Goal: Task Accomplishment & Management: Manage account settings

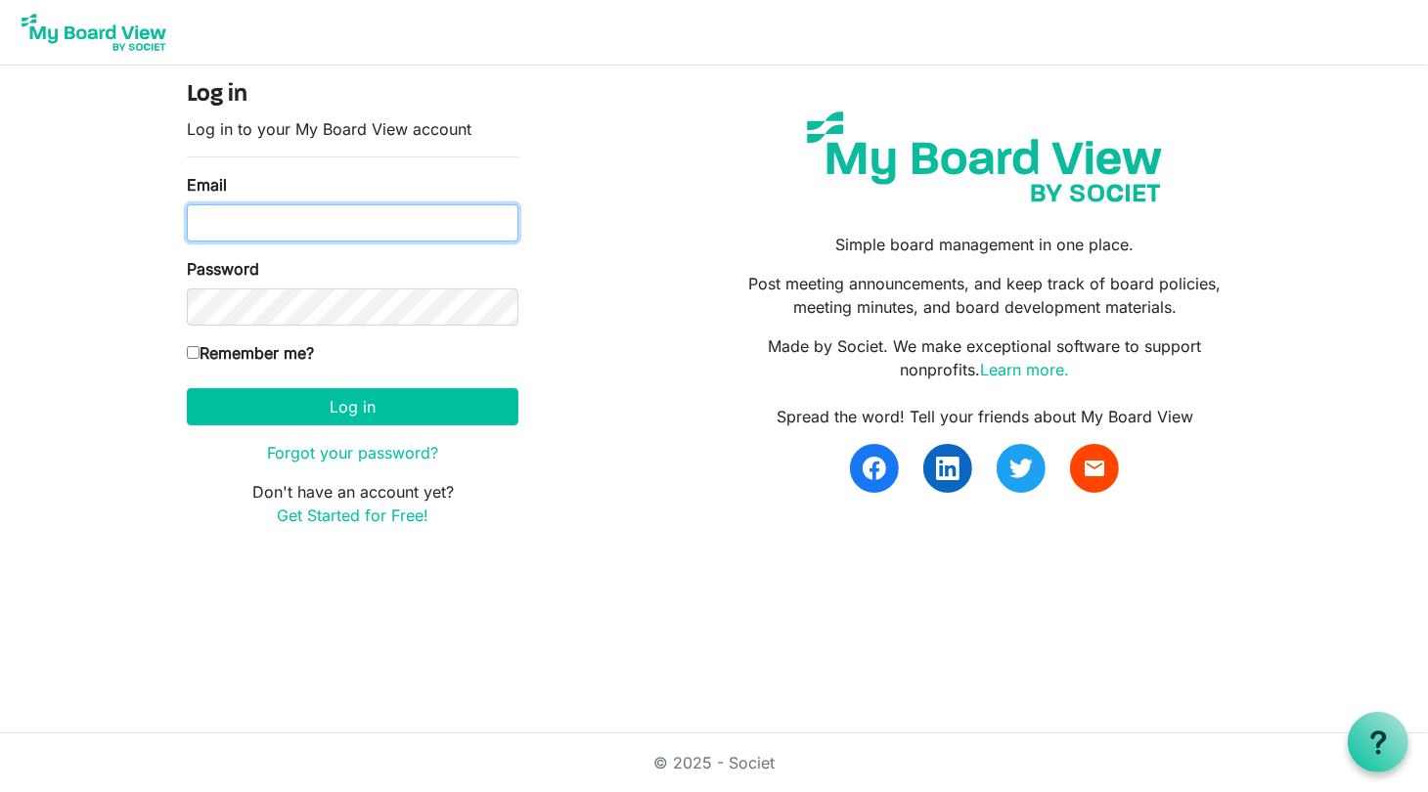
click at [329, 226] on input "Email" at bounding box center [353, 222] width 332 height 37
type input "[EMAIL_ADDRESS][DOMAIN_NAME]"
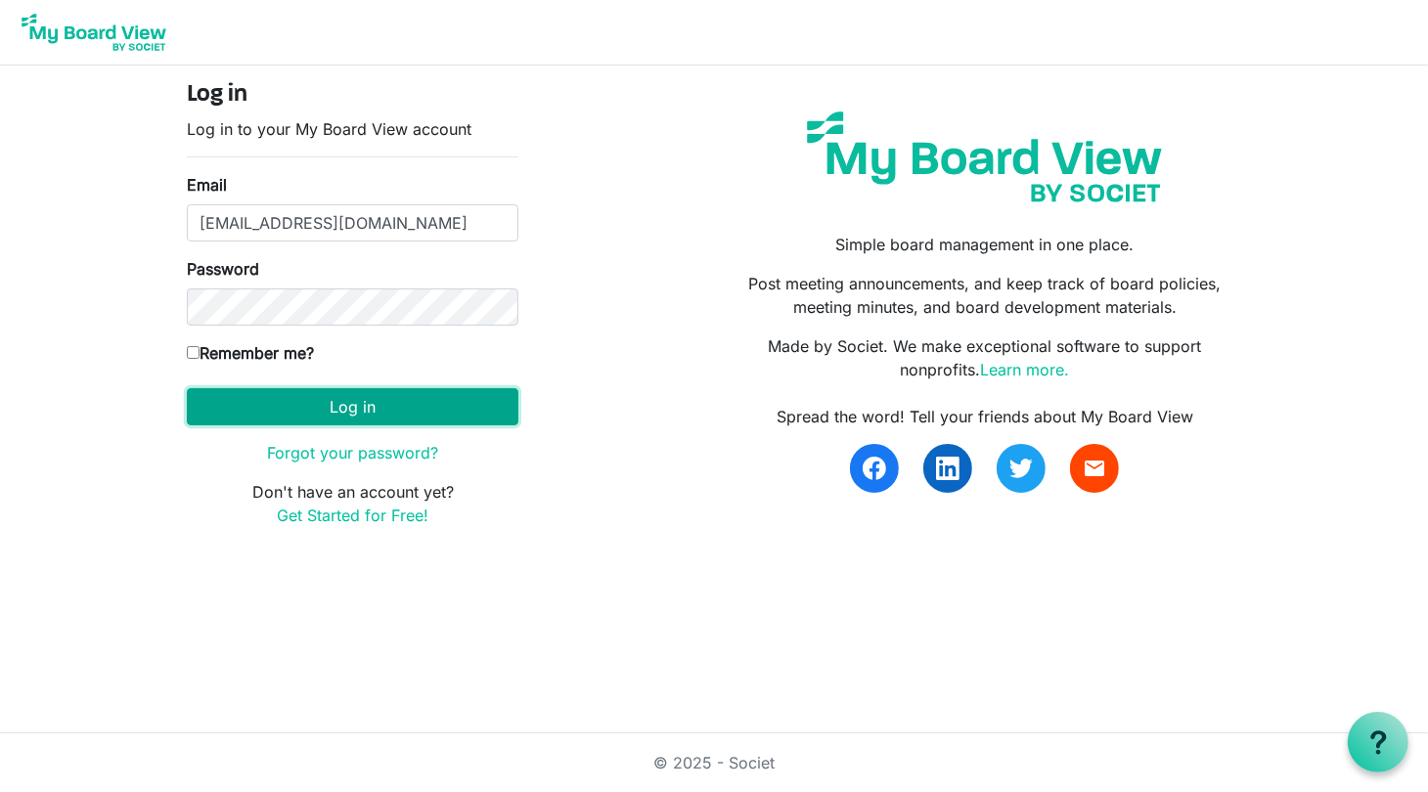
click at [432, 412] on button "Log in" at bounding box center [353, 406] width 332 height 37
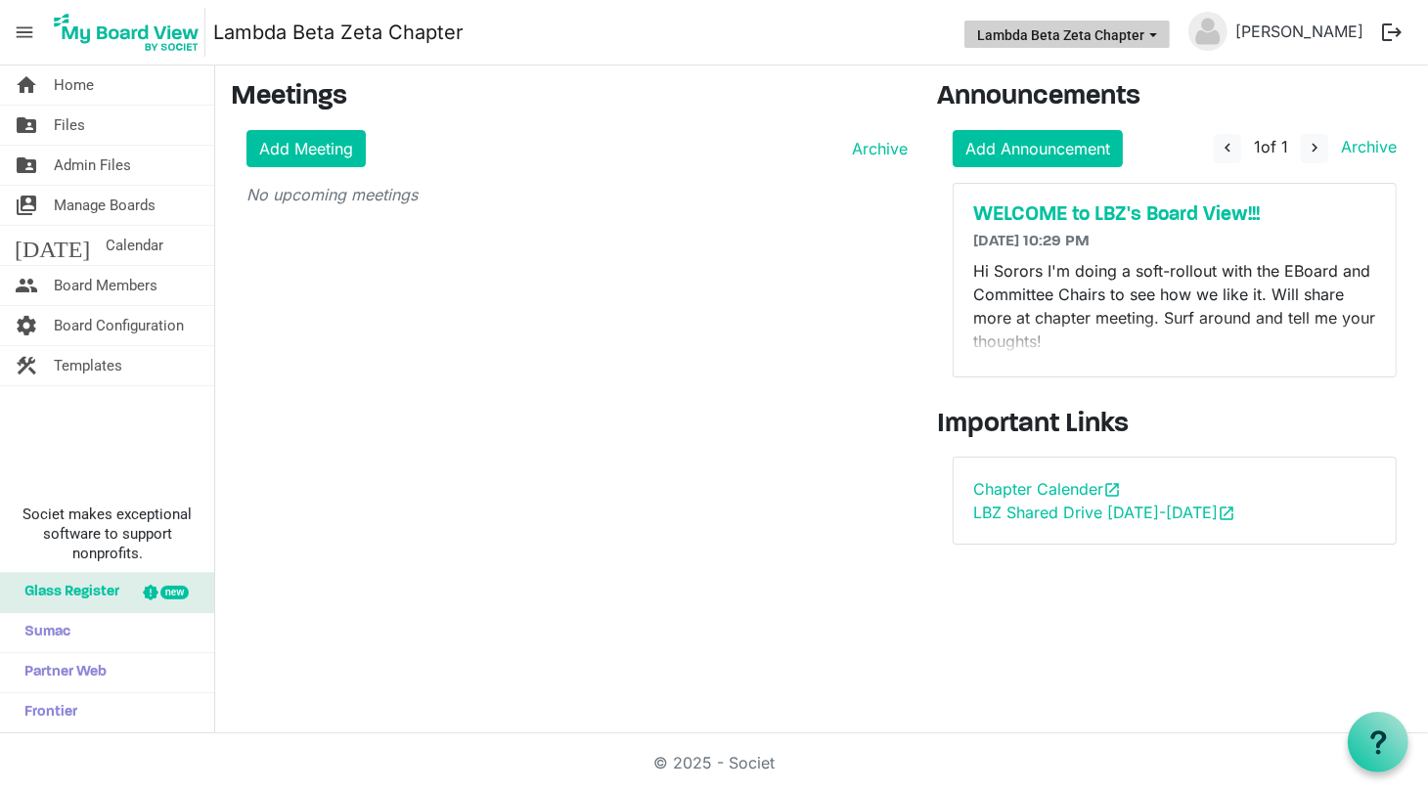
click at [1162, 34] on span "Lambda Beta Zeta Chapter dropdownbutton" at bounding box center [1153, 35] width 18 height 8
click at [1303, 28] on link "[PERSON_NAME]" at bounding box center [1299, 31] width 144 height 39
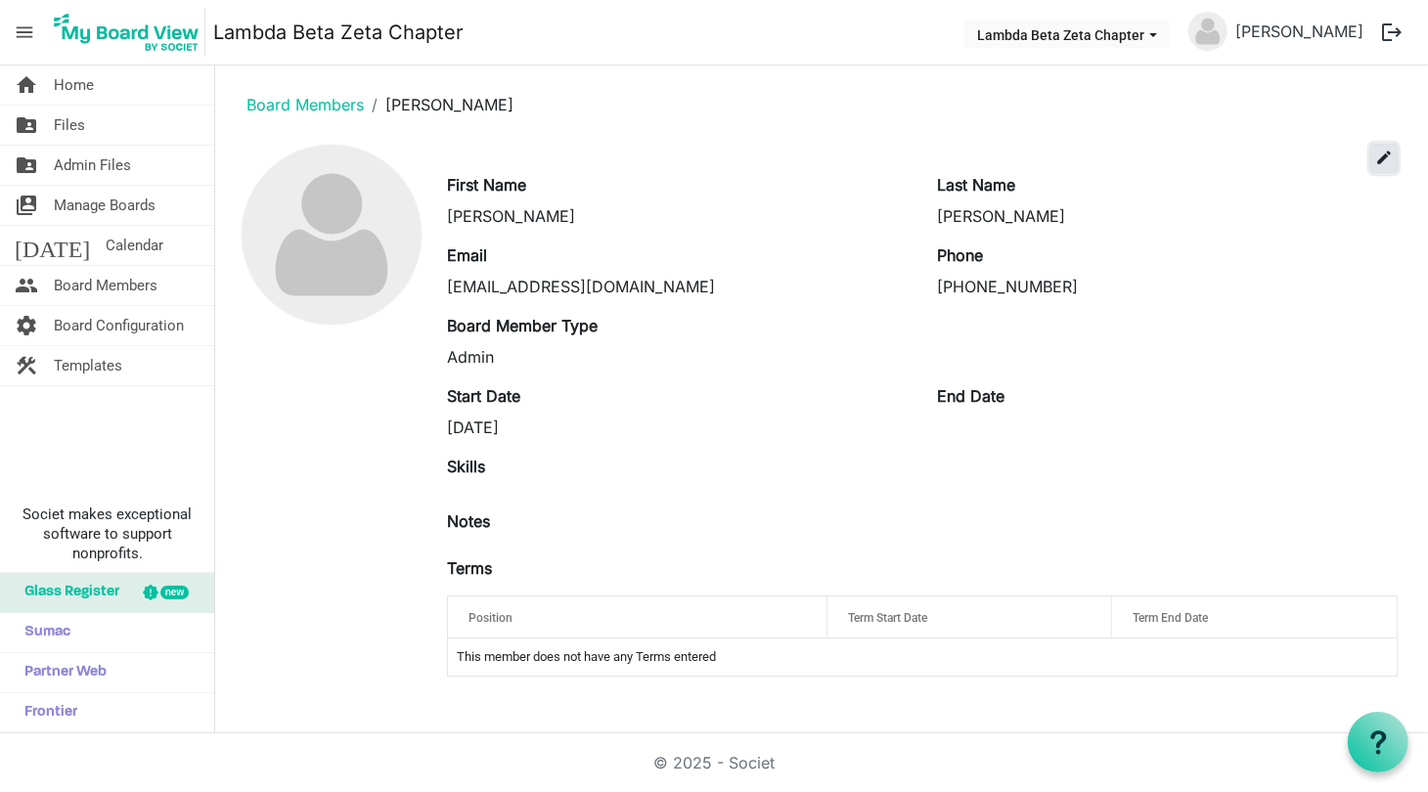
click at [1383, 158] on span "edit" at bounding box center [1384, 158] width 18 height 18
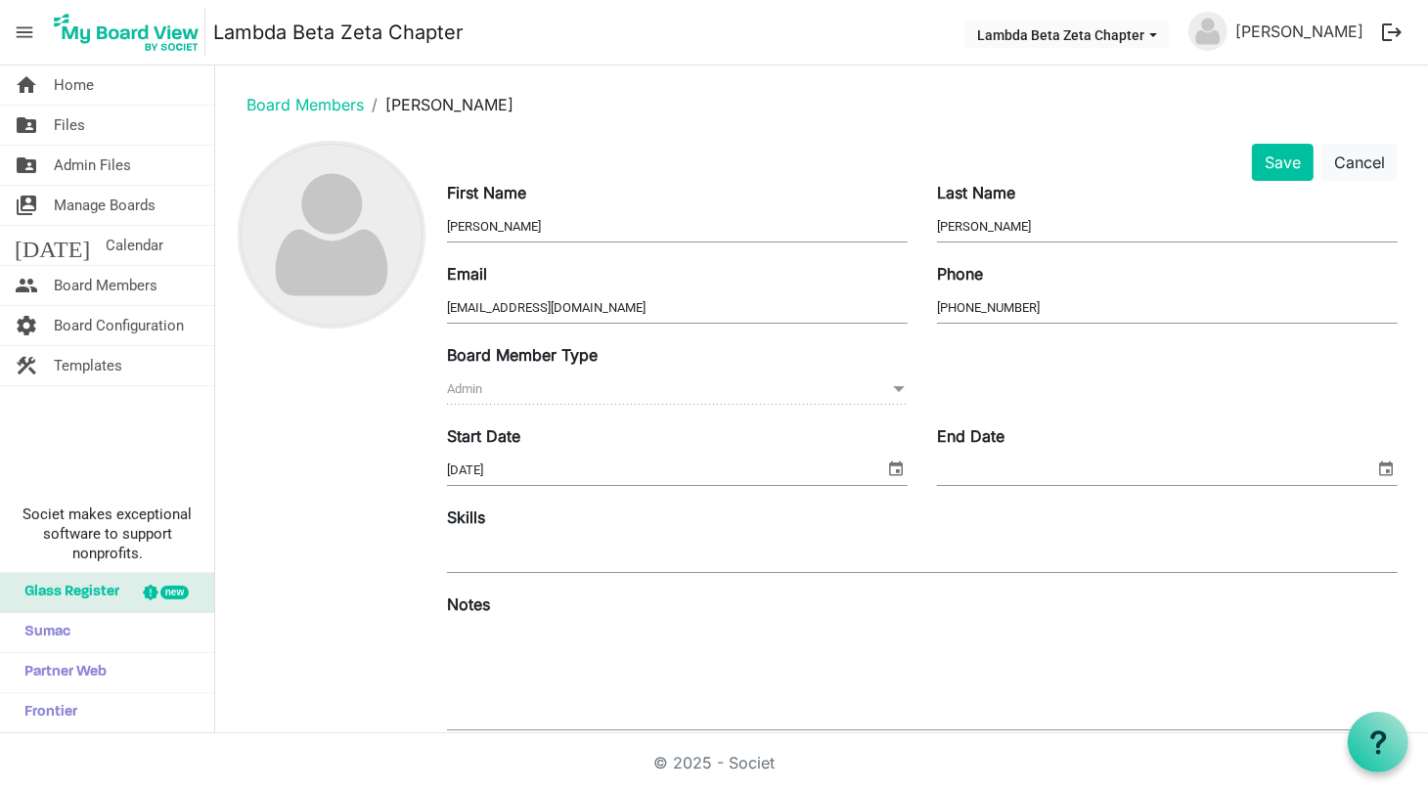
click at [305, 271] on img at bounding box center [332, 235] width 180 height 180
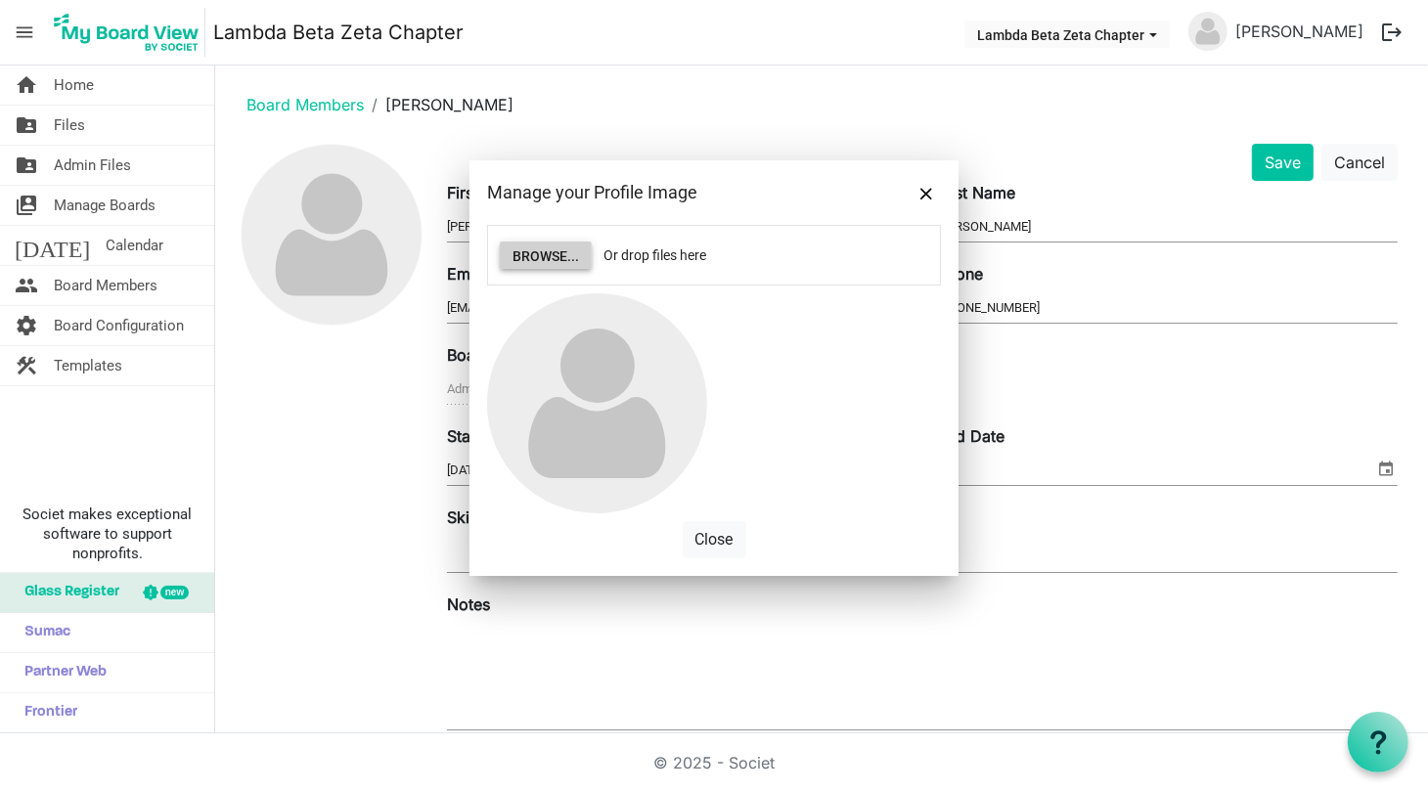
click at [558, 256] on button "Browse..." at bounding box center [546, 255] width 92 height 27
